Goal: Transaction & Acquisition: Purchase product/service

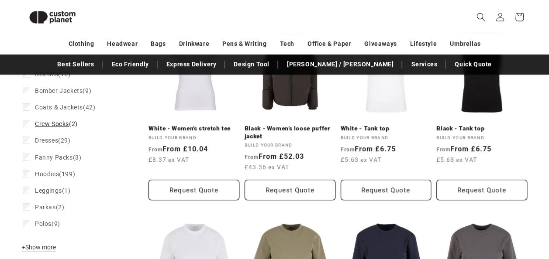
scroll to position [161, 0]
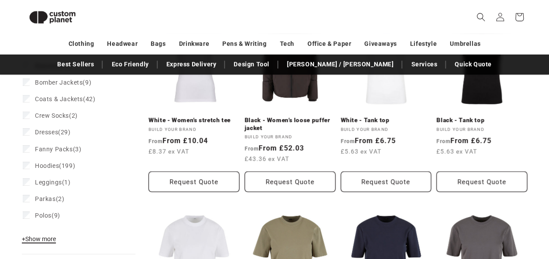
click at [41, 239] on span "+ Show more" at bounding box center [39, 239] width 34 height 7
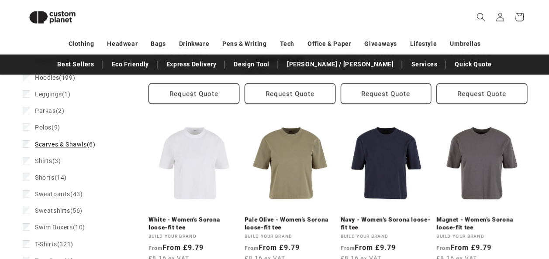
scroll to position [249, 0]
click at [42, 212] on span "Sweatshirts" at bounding box center [52, 210] width 35 height 7
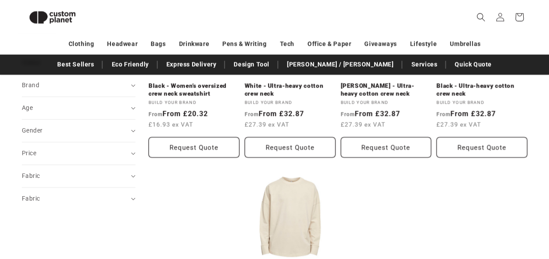
scroll to position [604, 0]
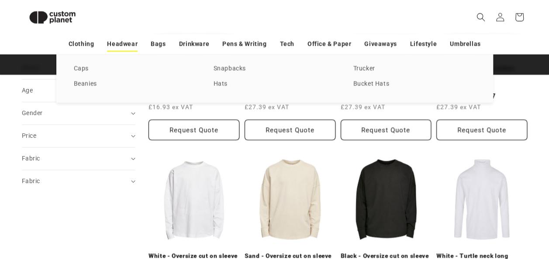
click at [128, 44] on link "Headwear" at bounding box center [122, 43] width 31 height 15
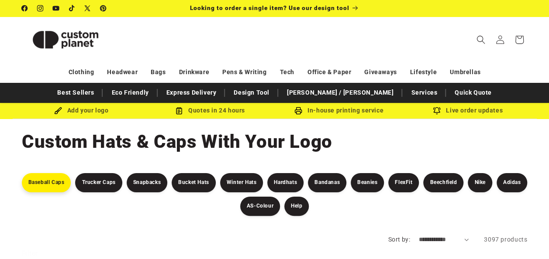
click at [42, 183] on link "Baseball Caps" at bounding box center [46, 182] width 49 height 19
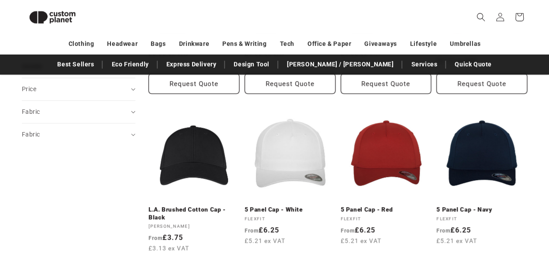
scroll to position [268, 0]
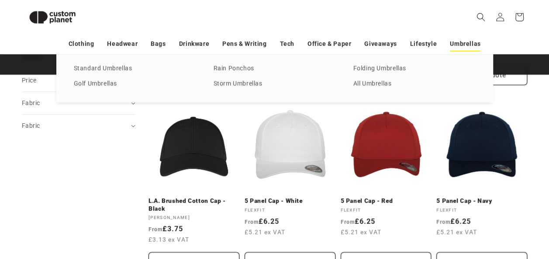
click at [463, 39] on link "Umbrellas" at bounding box center [465, 43] width 31 height 15
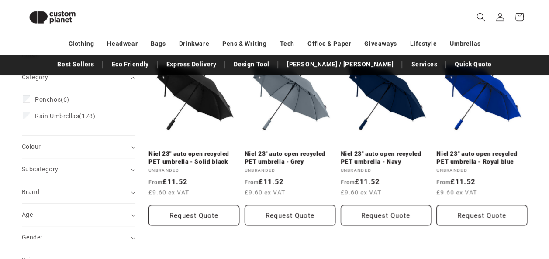
scroll to position [181, 0]
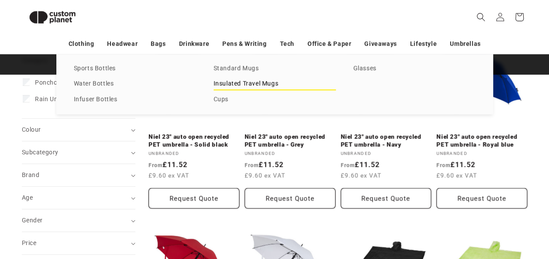
click at [224, 85] on link "Insulated Travel Mugs" at bounding box center [275, 84] width 122 height 12
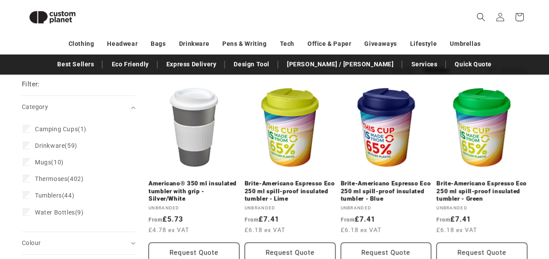
scroll to position [93, 0]
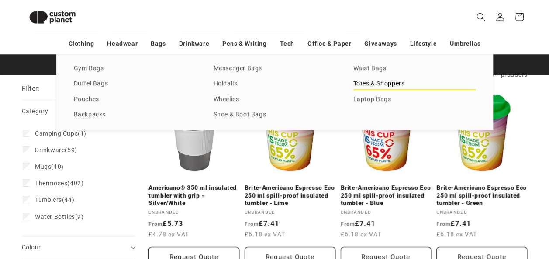
click at [363, 86] on link "Totes & Shoppers" at bounding box center [414, 84] width 122 height 12
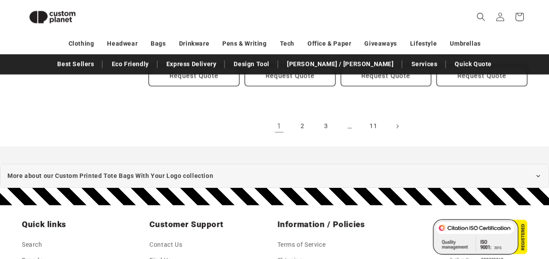
scroll to position [978, 0]
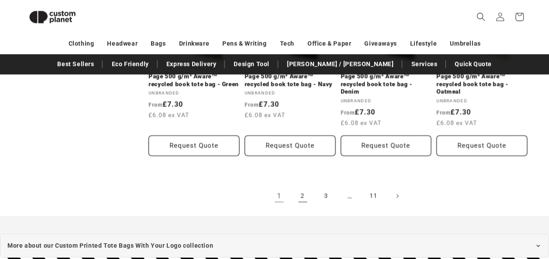
click at [304, 199] on link "2" at bounding box center [302, 196] width 19 height 19
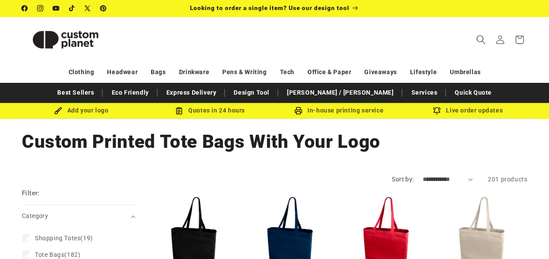
click at [484, 40] on icon "Search" at bounding box center [480, 39] width 9 height 9
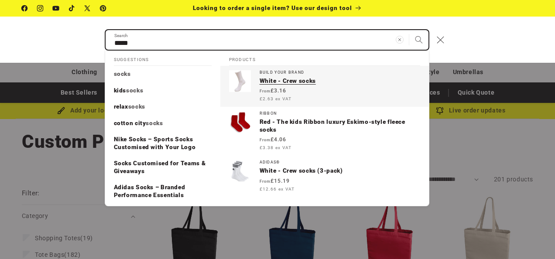
type input "*****"
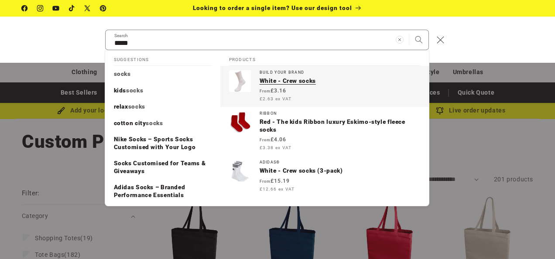
click at [282, 82] on p "White - Crew socks" at bounding box center [340, 81] width 161 height 8
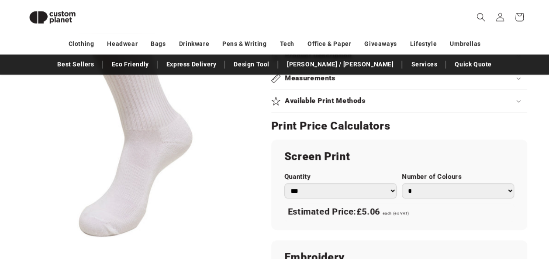
scroll to position [431, 0]
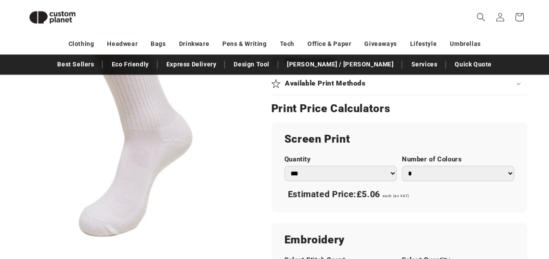
click at [509, 172] on select "* * * * * * *" at bounding box center [458, 173] width 112 height 15
click at [494, 207] on div "Screen Print Quantity *** *** *** **** **** **** ***** ***** Number of Colours …" at bounding box center [399, 167] width 256 height 90
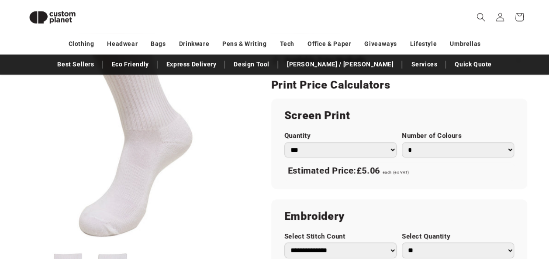
scroll to position [379, 0]
